Goal: Task Accomplishment & Management: Manage account settings

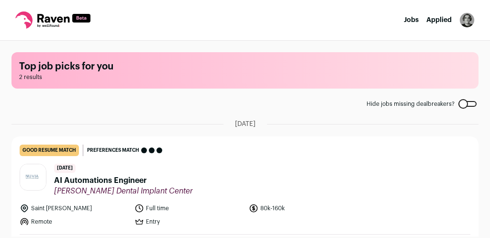
click at [469, 21] on img "Open dropdown" at bounding box center [467, 19] width 15 height 15
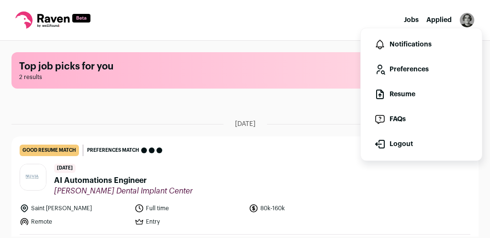
click at [422, 70] on link "Preferences" at bounding box center [422, 69] width 106 height 23
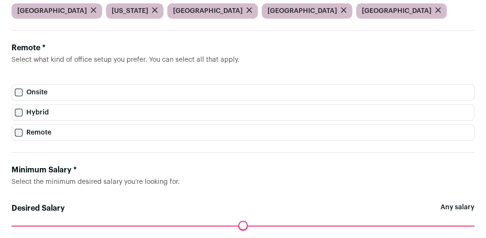
scroll to position [289, 0]
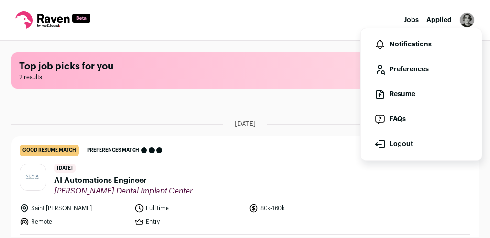
click at [395, 73] on link "Preferences" at bounding box center [422, 69] width 106 height 23
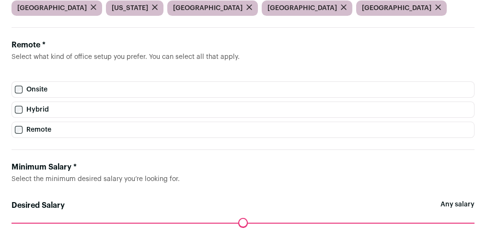
scroll to position [289, 0]
